Goal: Task Accomplishment & Management: Manage account settings

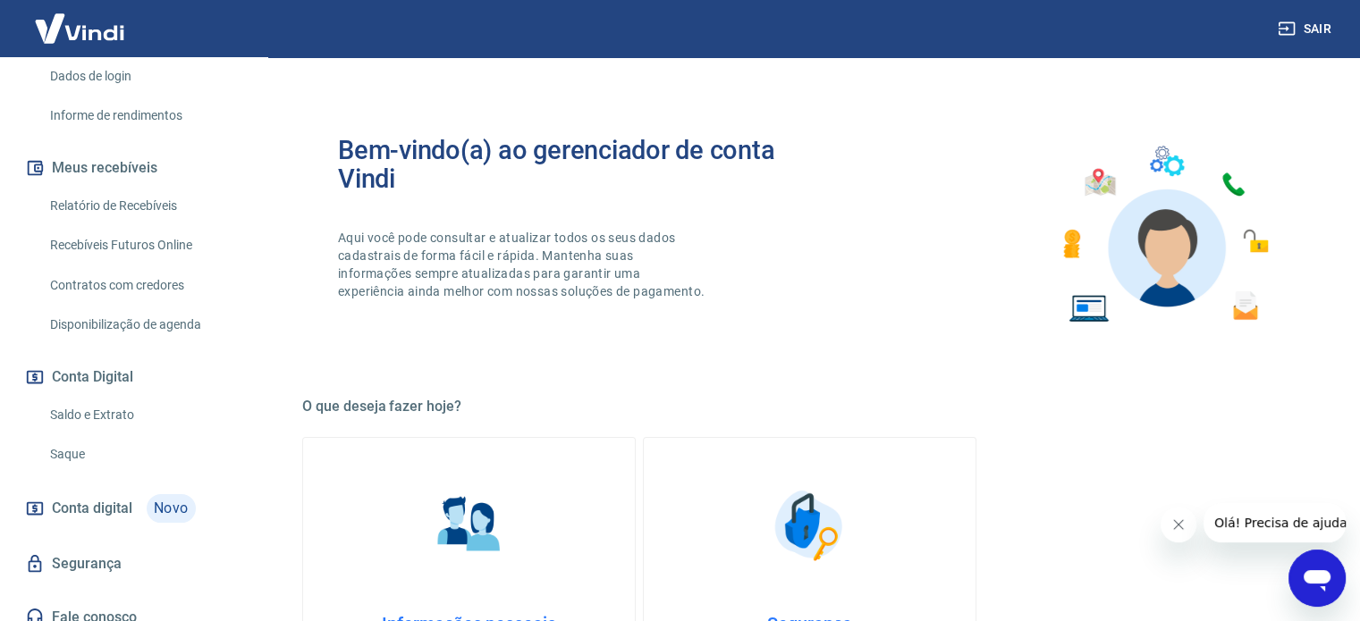
scroll to position [333, 0]
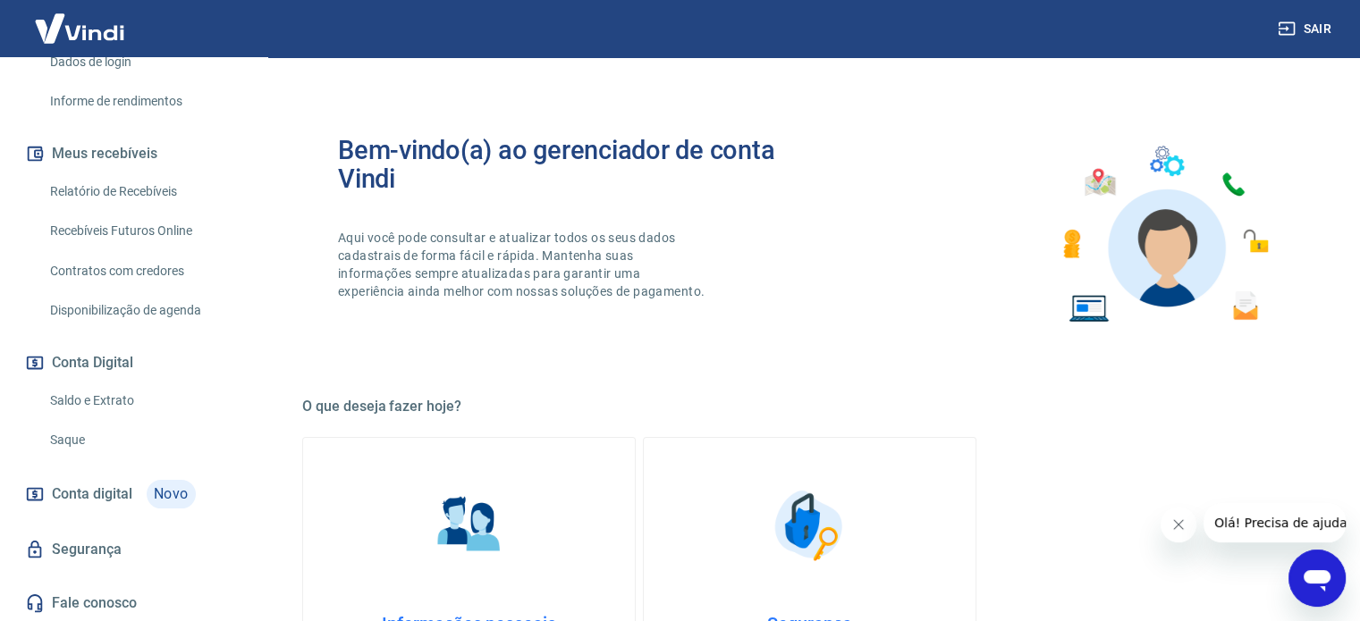
click at [135, 503] on link "Conta digital Novo" at bounding box center [133, 494] width 224 height 43
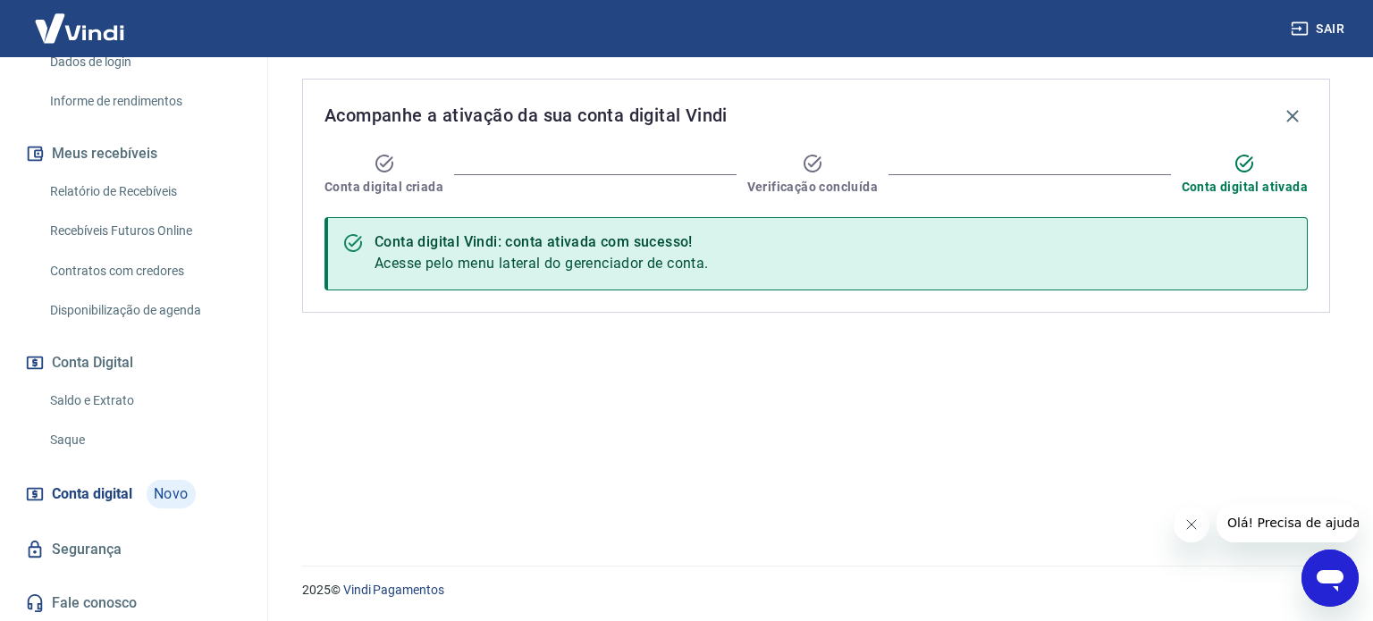
click at [79, 403] on link "Saldo e Extrato" at bounding box center [144, 401] width 203 height 37
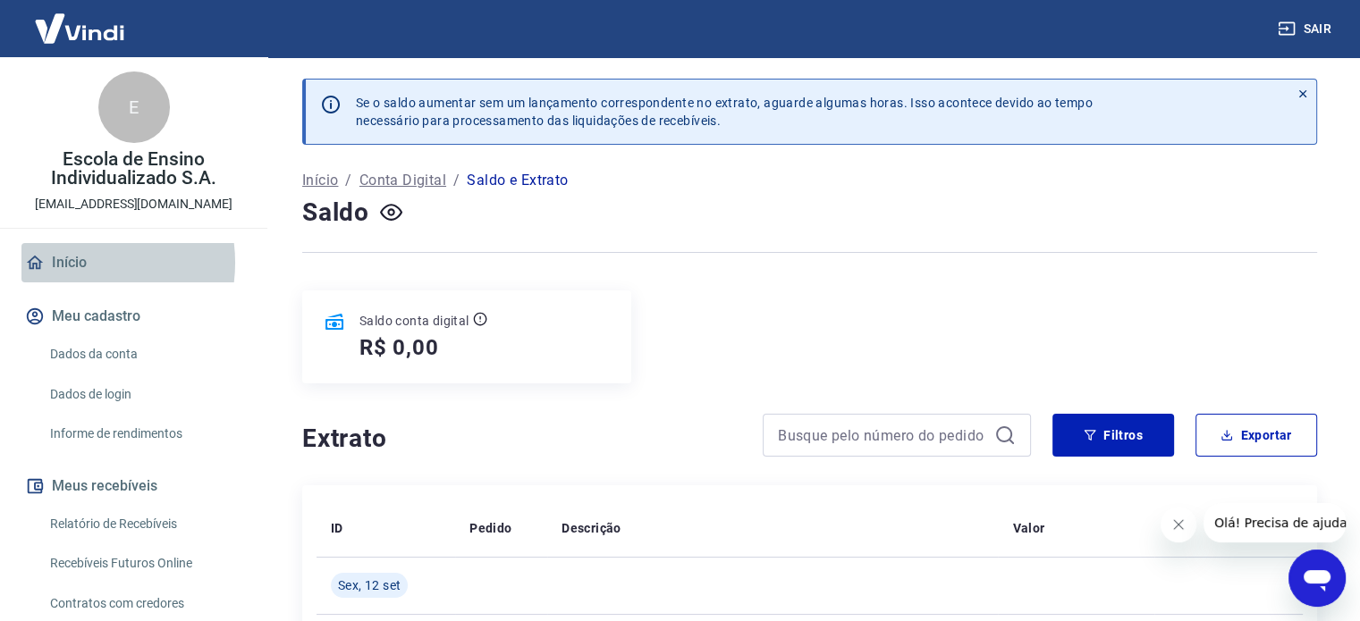
click at [79, 263] on link "Início" at bounding box center [133, 262] width 224 height 39
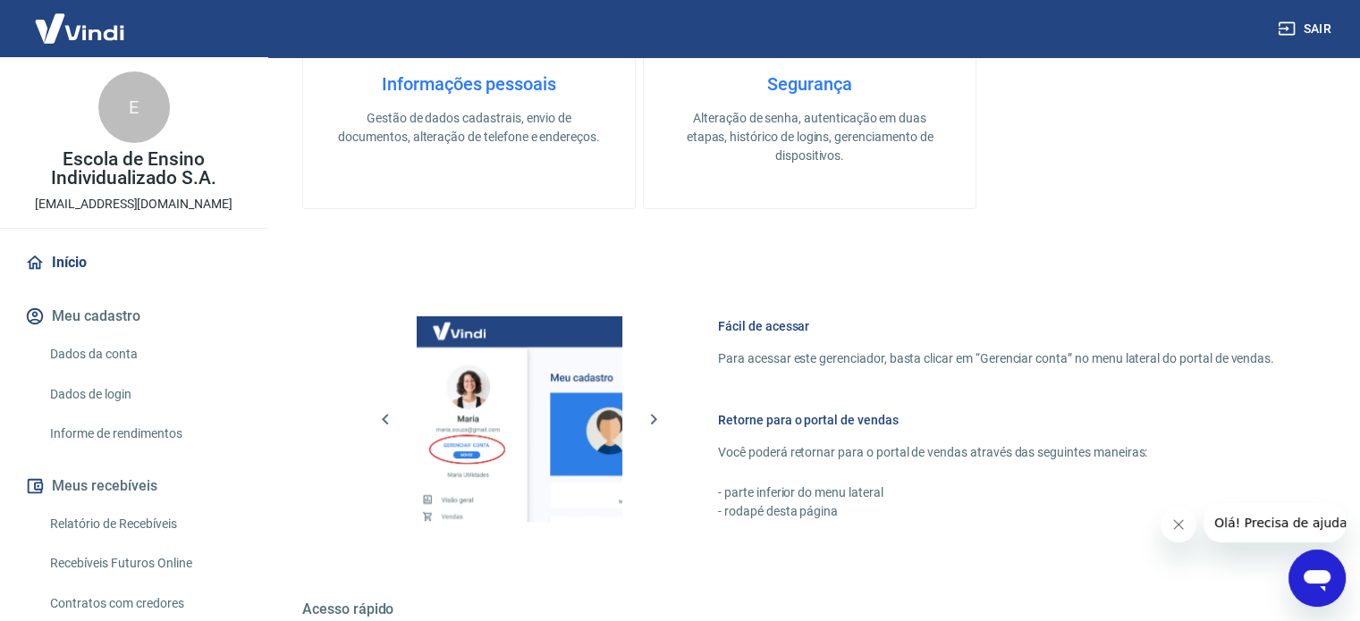
scroll to position [790, 0]
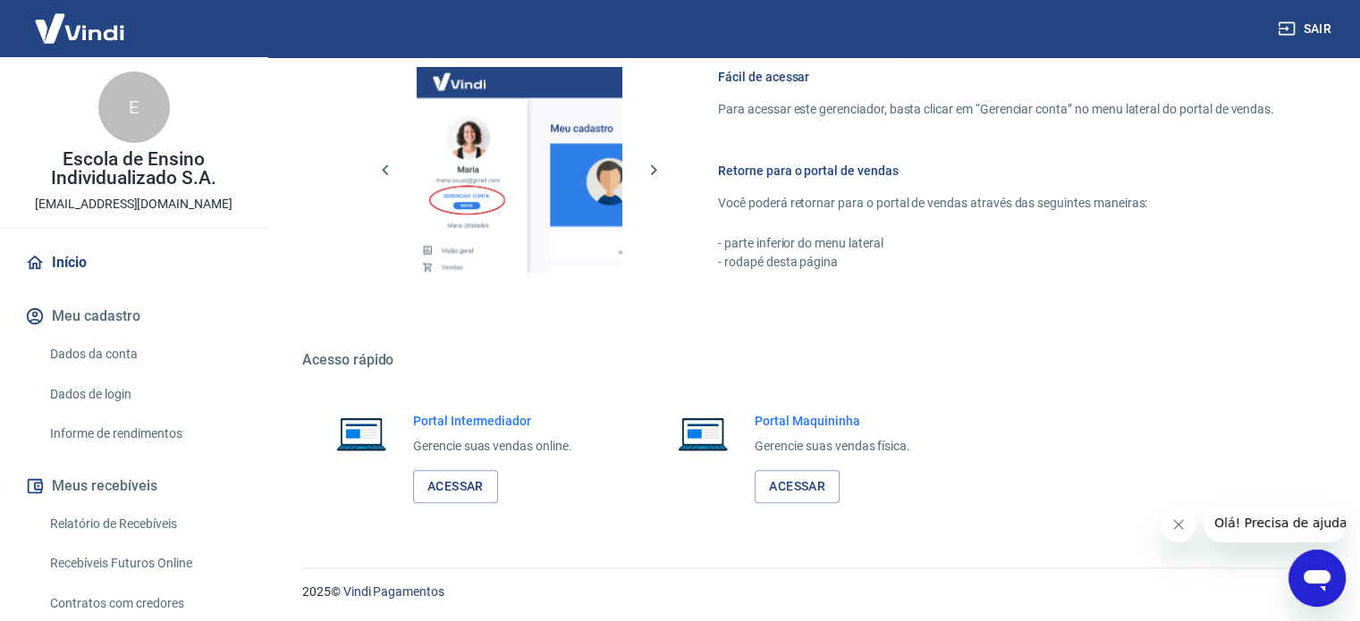
click at [104, 260] on link "Início" at bounding box center [133, 262] width 224 height 39
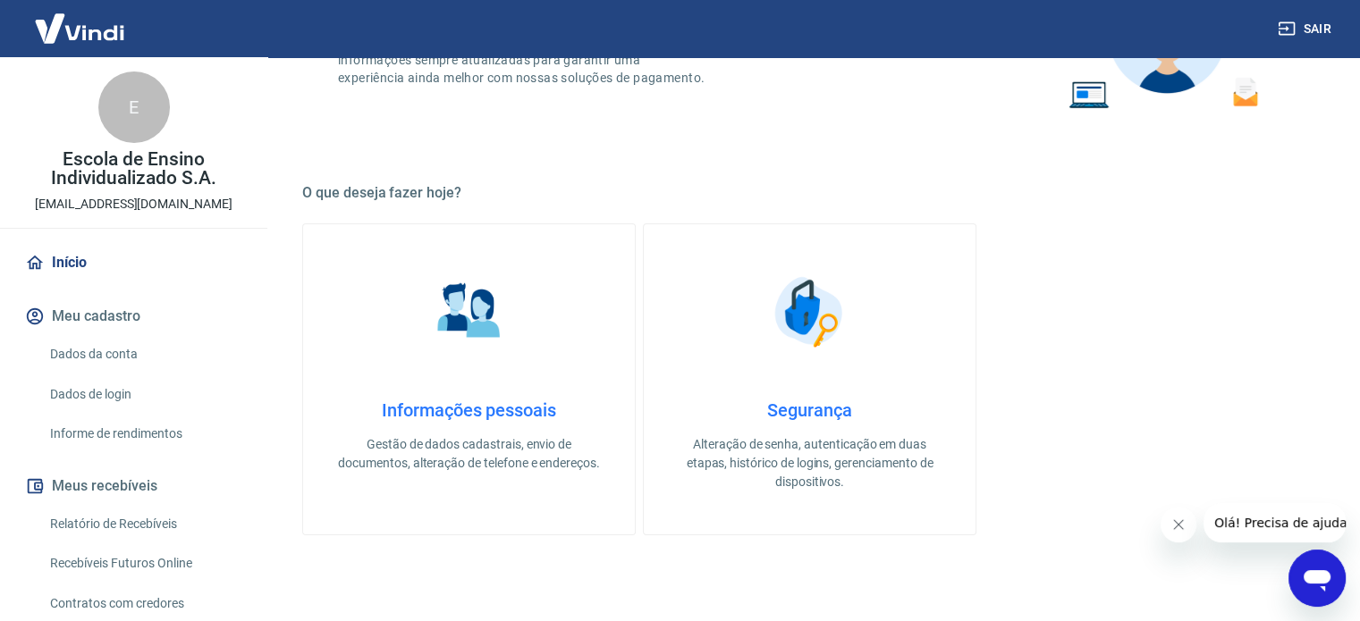
scroll to position [0, 0]
